Goal: Find specific page/section: Find specific page/section

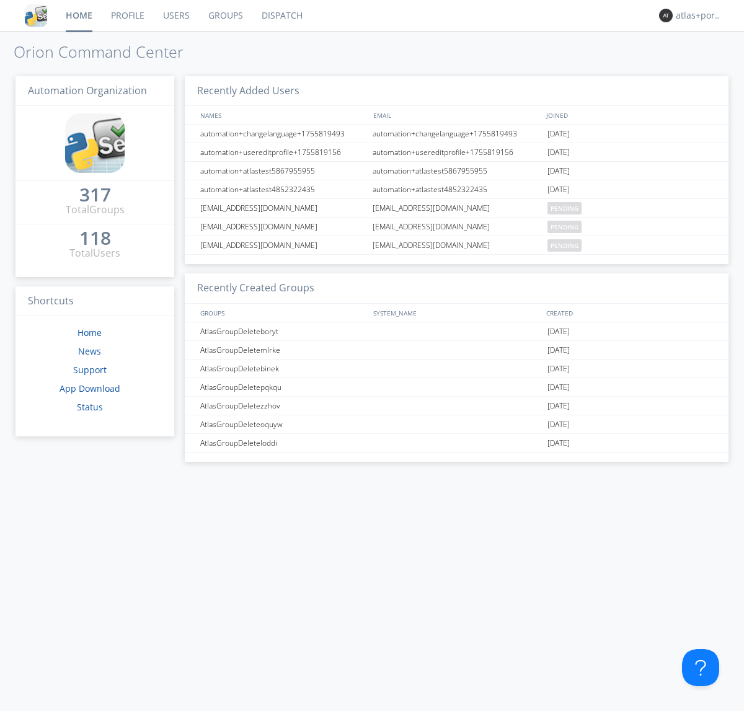
click at [281, 15] on link "Dispatch" at bounding box center [281, 15] width 59 height 31
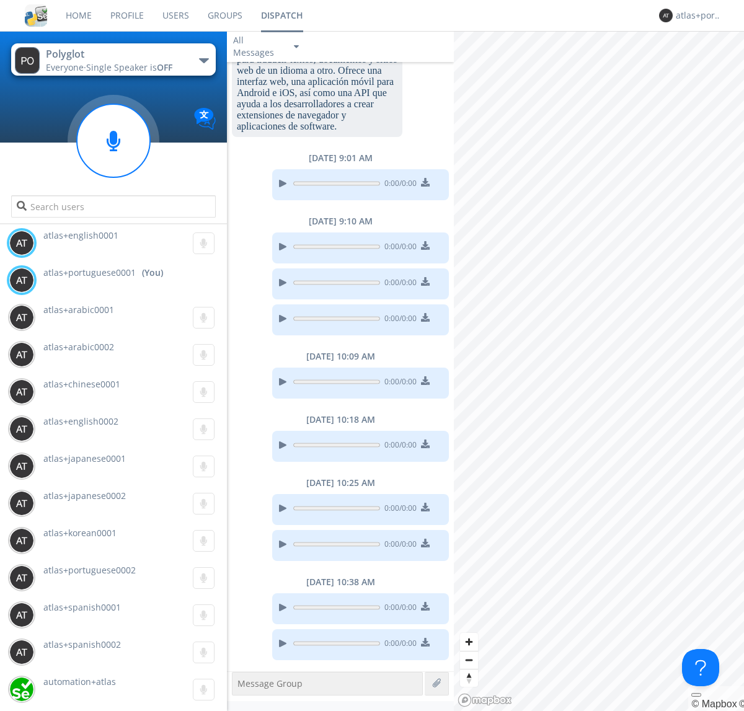
scroll to position [1123, 0]
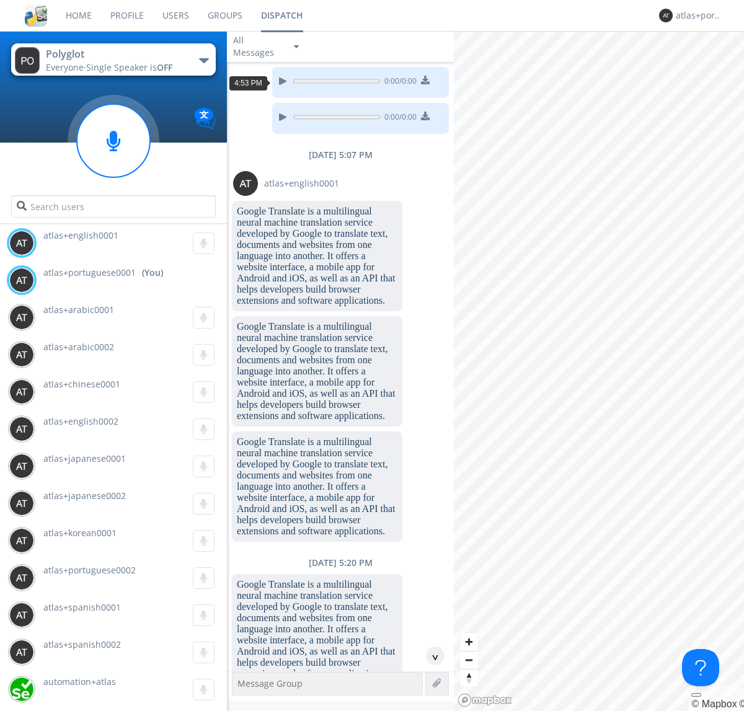
scroll to position [59, 0]
click at [430, 656] on div "^" at bounding box center [435, 655] width 19 height 19
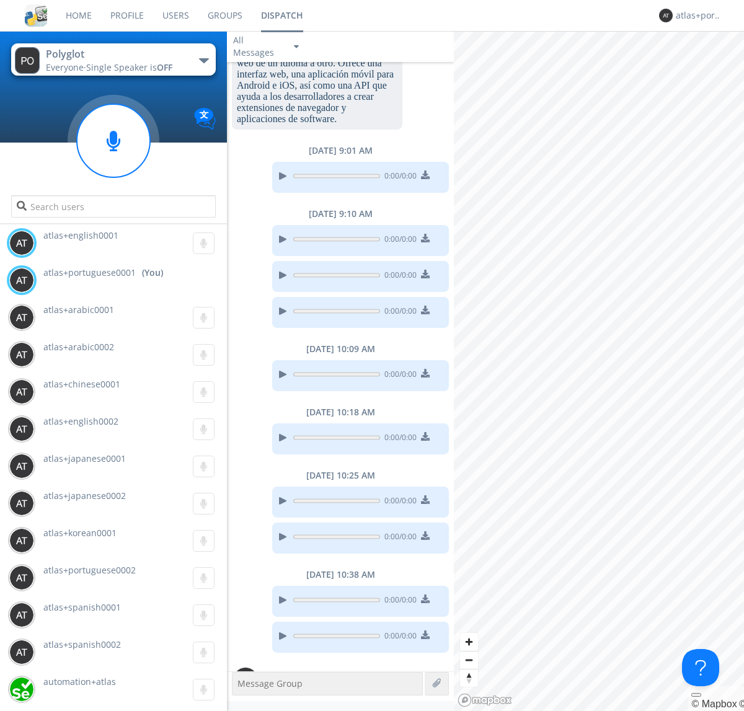
scroll to position [1173, 0]
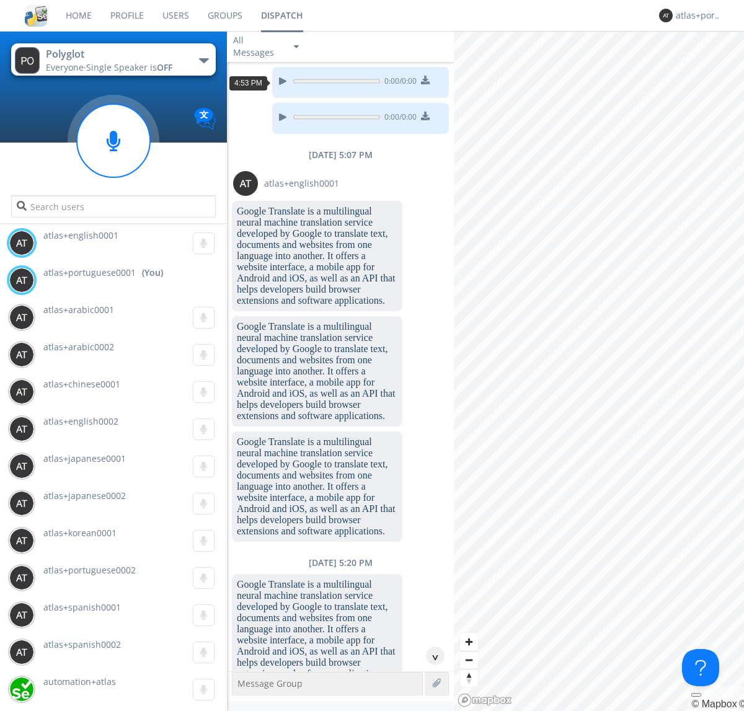
scroll to position [22, 0]
click at [430, 656] on div "^" at bounding box center [435, 655] width 19 height 19
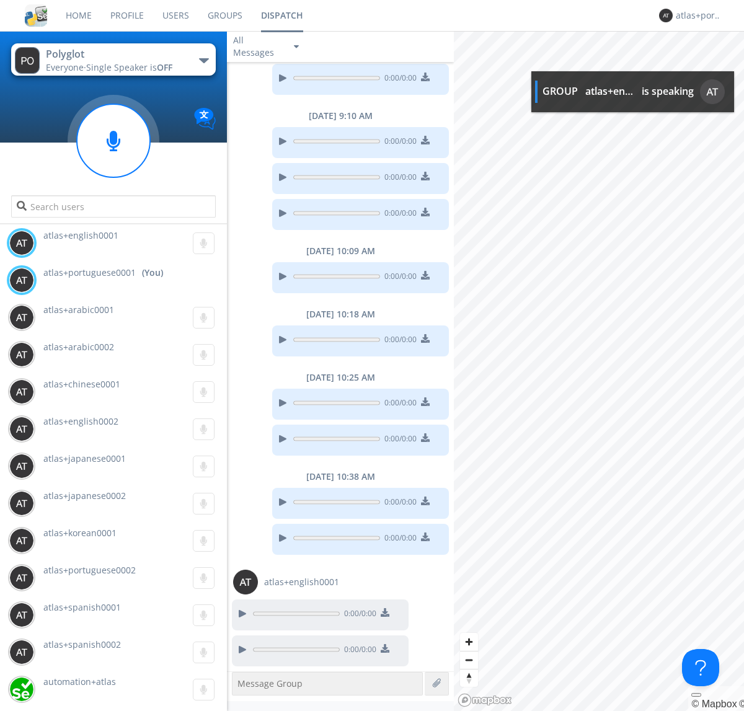
scroll to position [1220, 0]
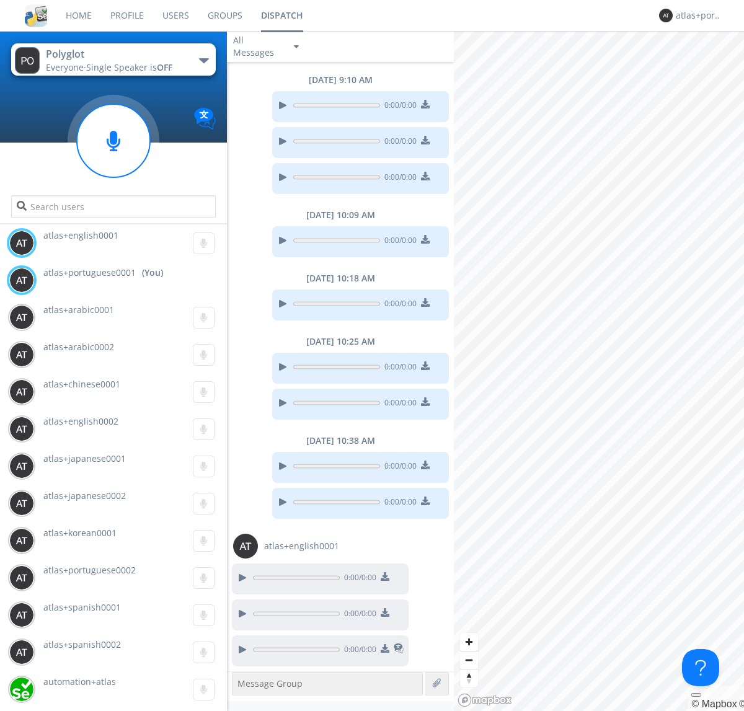
click at [384, 649] on img at bounding box center [384, 648] width 9 height 9
